Goal: Information Seeking & Learning: Understand process/instructions

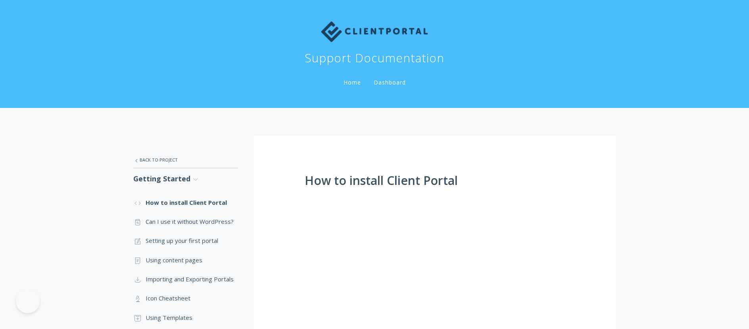
click at [371, 32] on img at bounding box center [374, 31] width 107 height 21
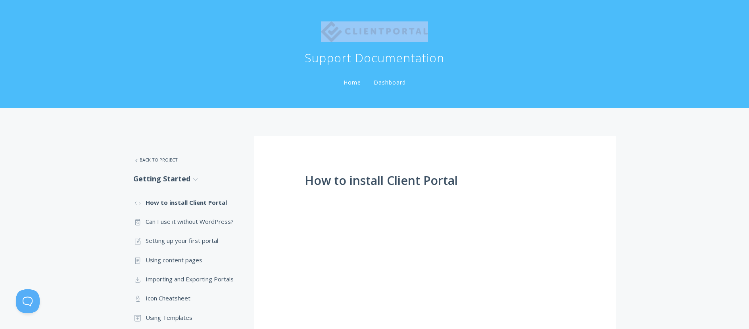
drag, startPoint x: 428, startPoint y: 34, endPoint x: 355, endPoint y: 30, distance: 73.4
click at [355, 30] on div "Support Documentation" at bounding box center [374, 39] width 482 height 52
click at [324, 49] on div "Support Documentation" at bounding box center [374, 39] width 482 height 52
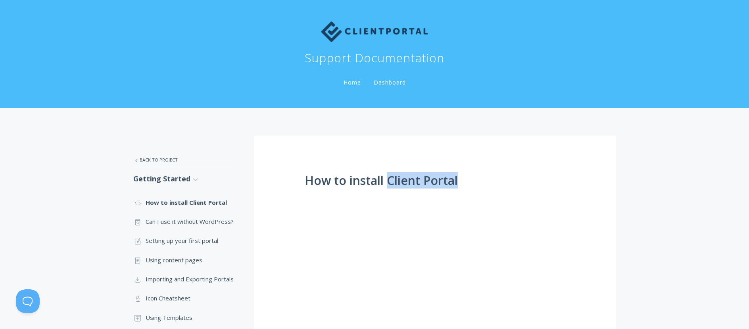
drag, startPoint x: 473, startPoint y: 182, endPoint x: 389, endPoint y: 180, distance: 84.1
click at [389, 180] on h1 "How to install Client Portal" at bounding box center [434, 180] width 260 height 13
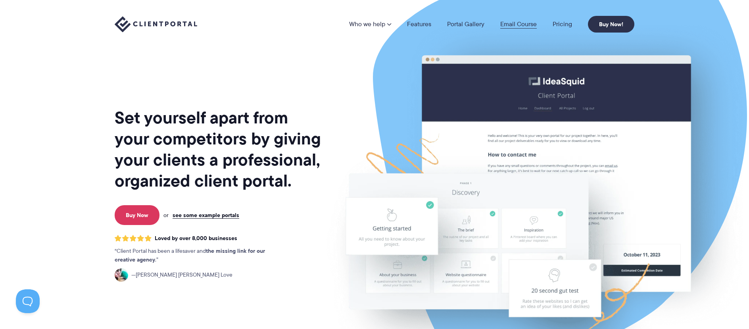
click at [527, 21] on link "Email Course" at bounding box center [518, 24] width 36 height 6
